Goal: Find specific page/section: Find specific page/section

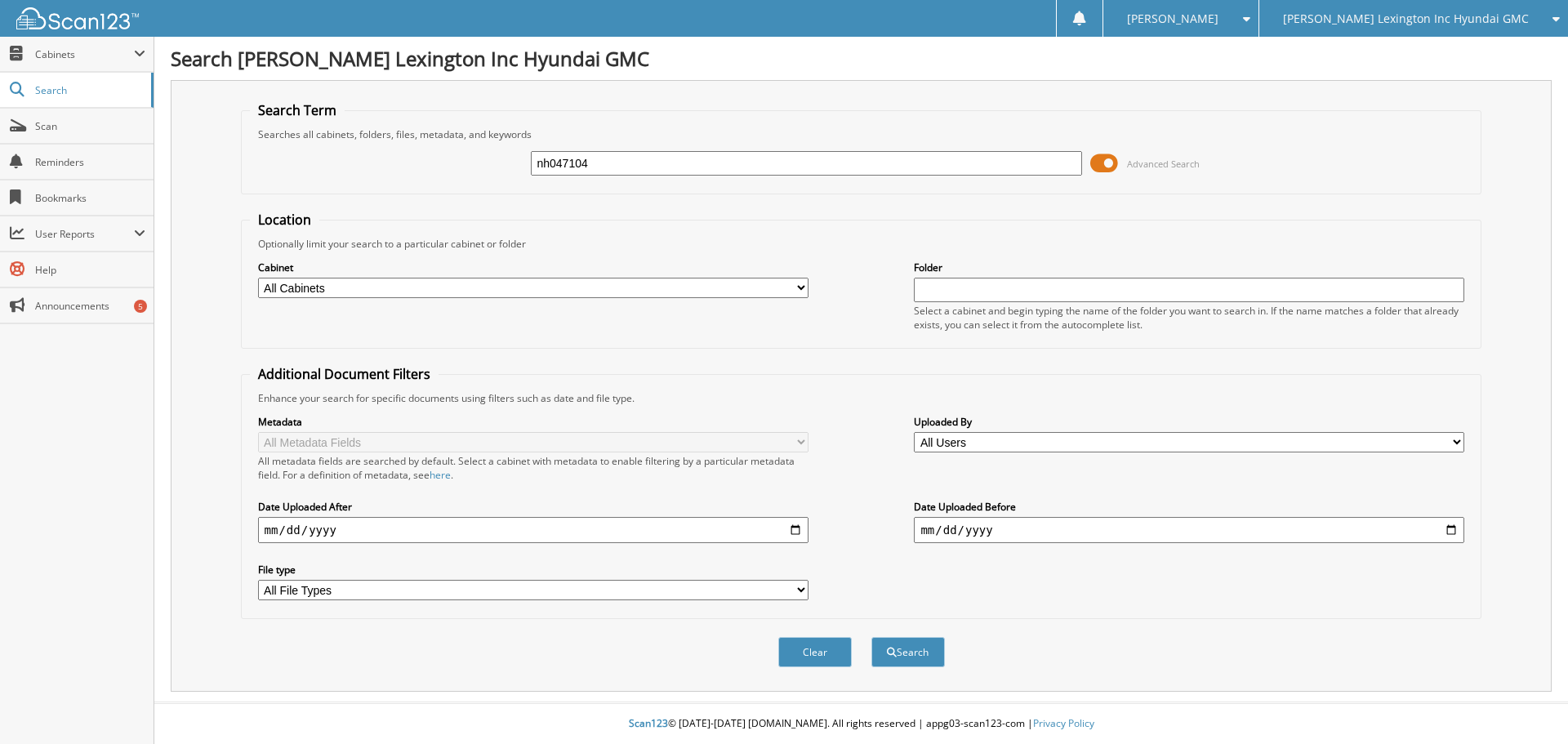
type input "nh047104"
click at [871, 637] on button "Search" at bounding box center [908, 652] width 74 height 30
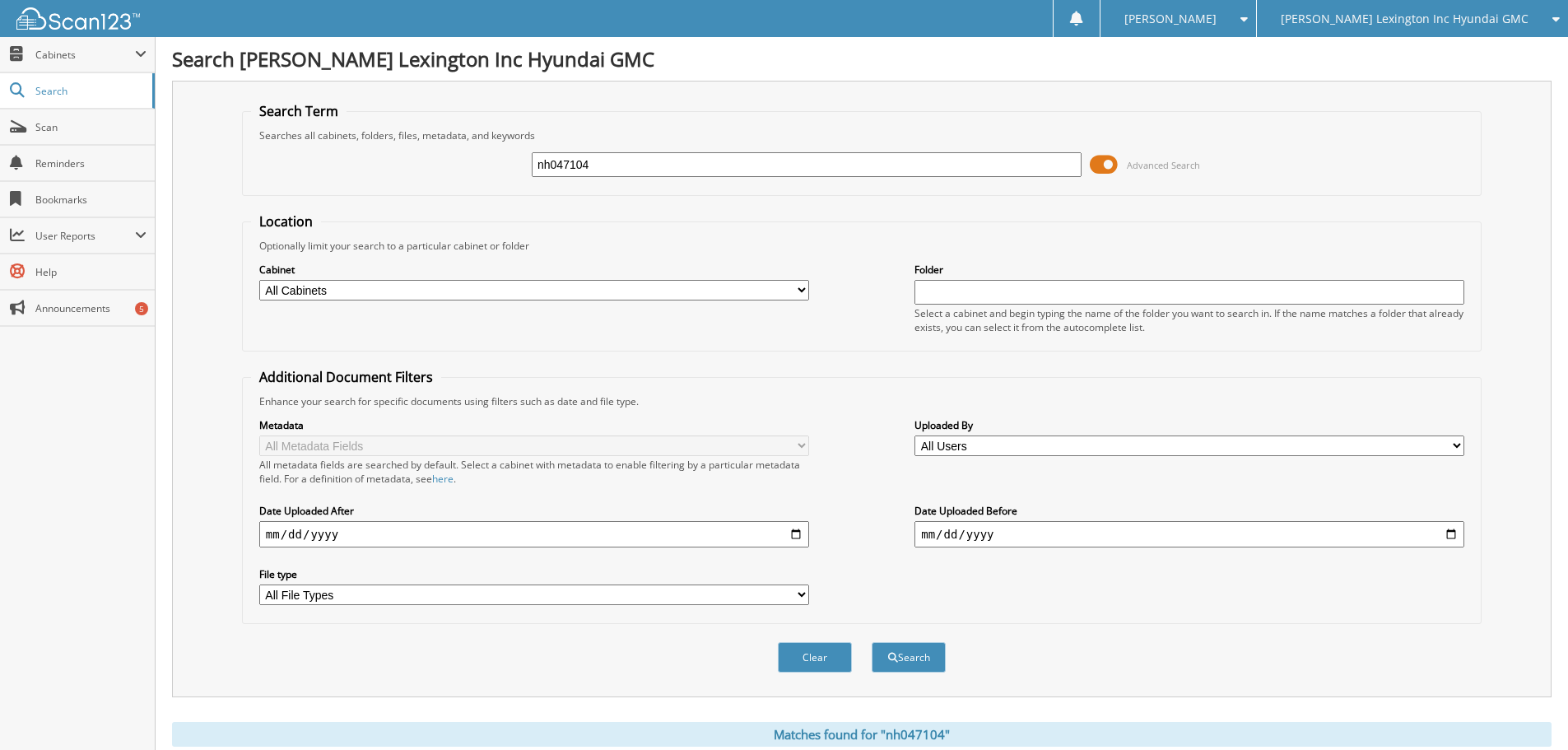
scroll to position [262, 0]
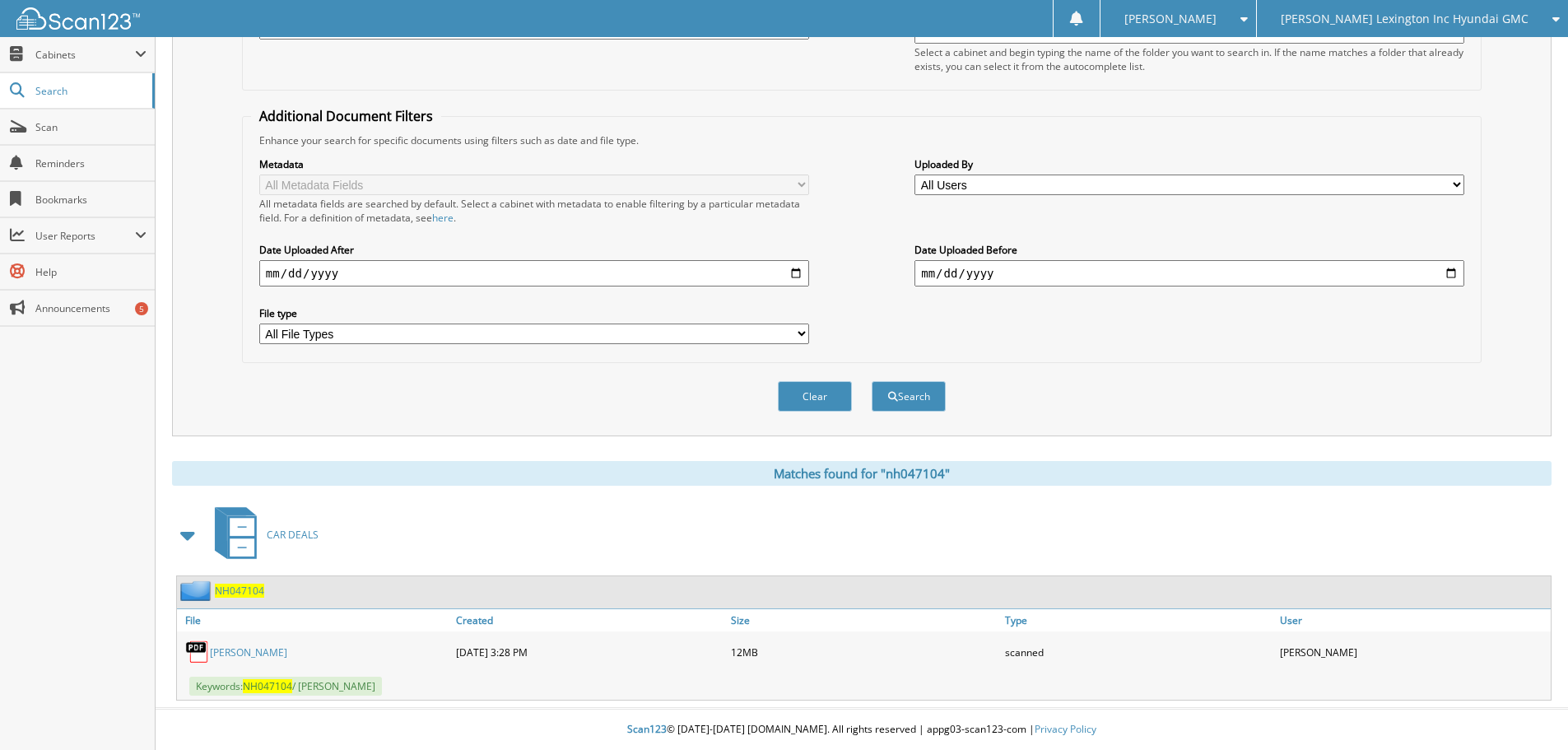
click at [249, 655] on link "AMY LIKINS" at bounding box center [249, 652] width 78 height 14
